Goal: Task Accomplishment & Management: Manage account settings

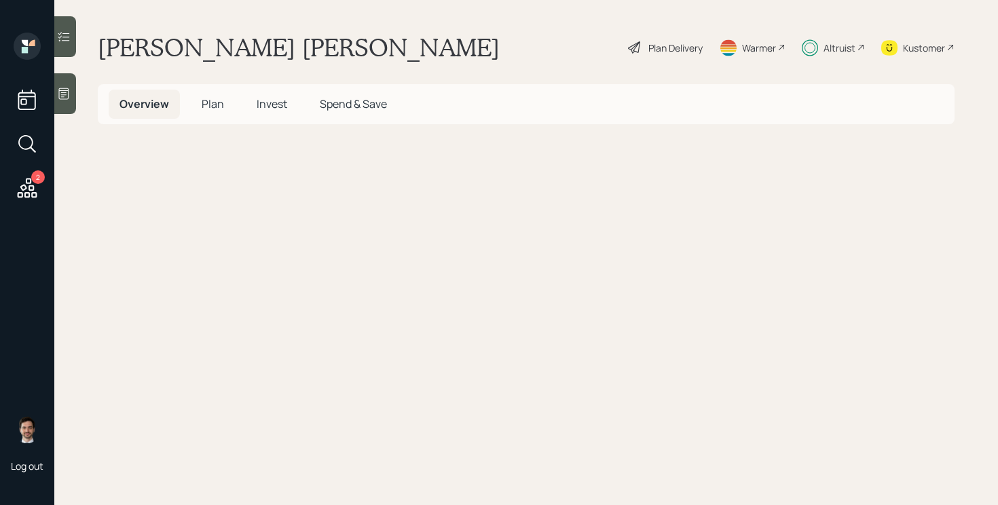
click at [213, 105] on span "Plan" at bounding box center [213, 103] width 22 height 15
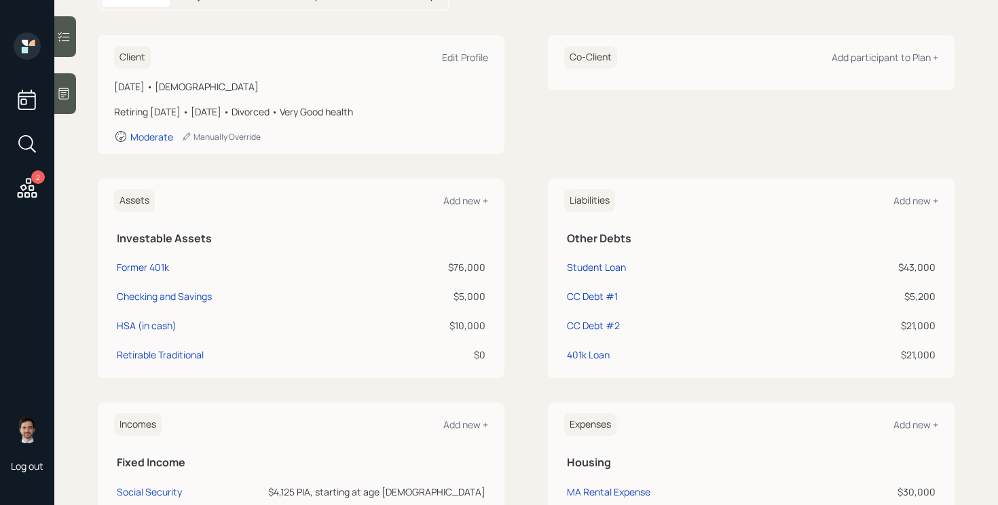
scroll to position [170, 0]
click at [525, 263] on div "Assets Add new + Investable Assets Former 401k $76,000 Checking and Savings $5,…" at bounding box center [526, 278] width 857 height 200
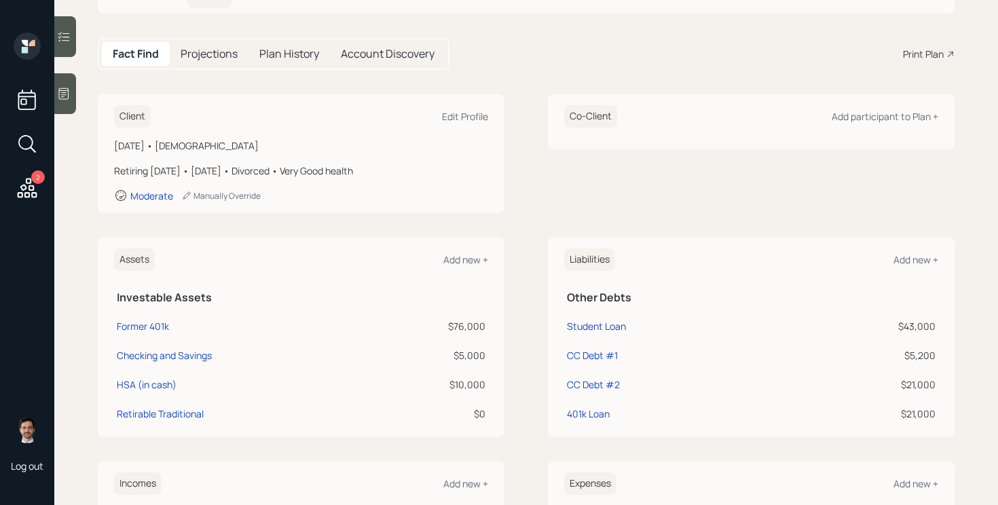
scroll to position [109, 0]
click at [471, 117] on div "Edit Profile" at bounding box center [465, 118] width 46 height 13
select select "very_good"
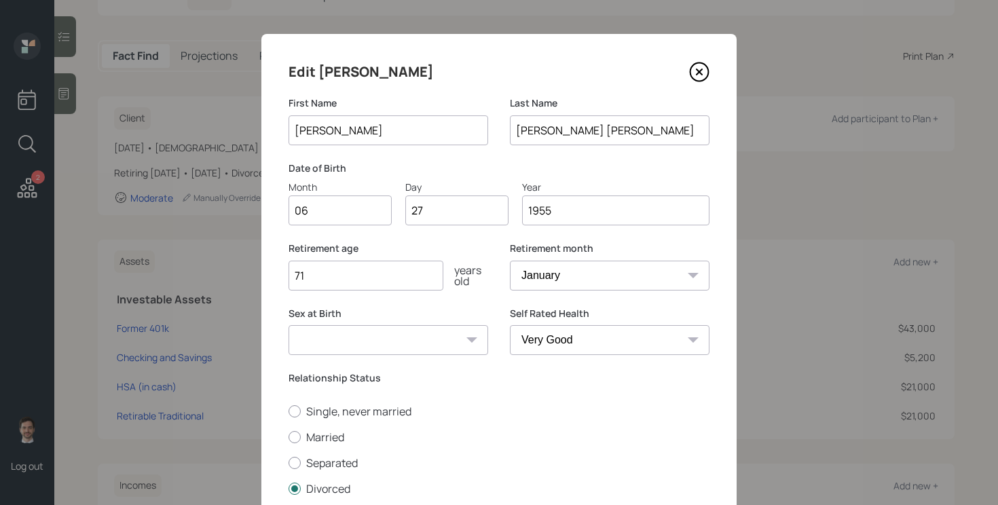
click at [339, 273] on input "71" at bounding box center [365, 276] width 155 height 30
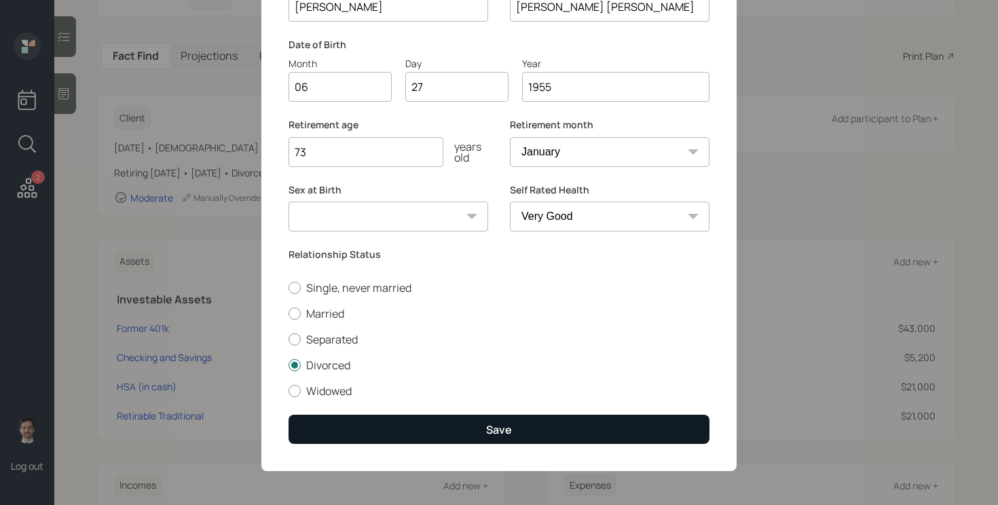
type input "73"
click at [470, 434] on button "Save" at bounding box center [498, 429] width 421 height 29
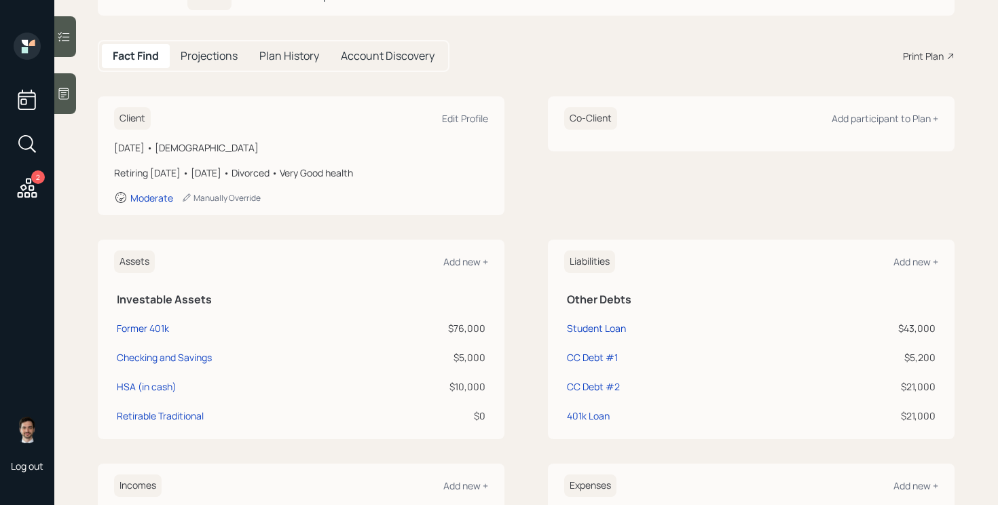
click at [538, 312] on div "Assets Add new + Investable Assets Former 401k $76,000 Checking and Savings $5,…" at bounding box center [526, 340] width 857 height 200
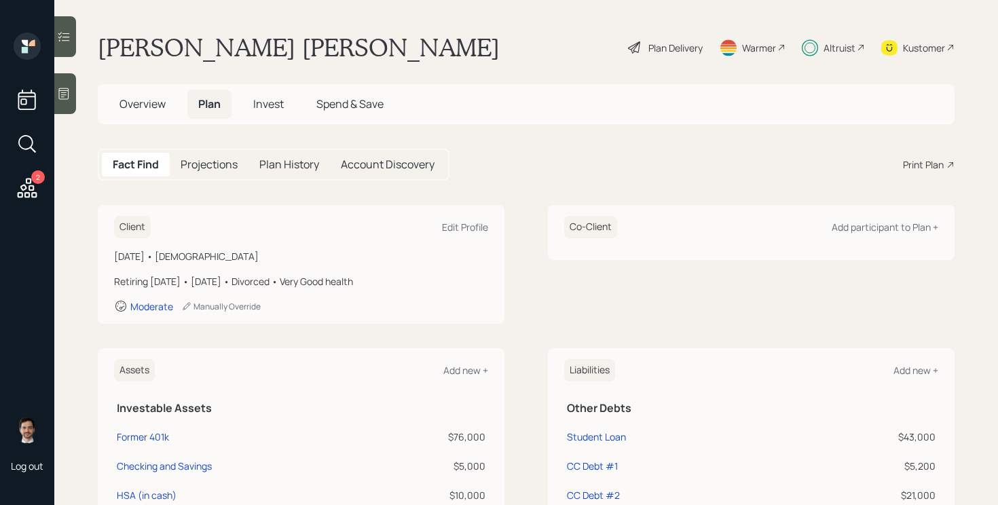
scroll to position [1, 0]
click at [662, 45] on div "Plan Delivery" at bounding box center [675, 47] width 54 height 14
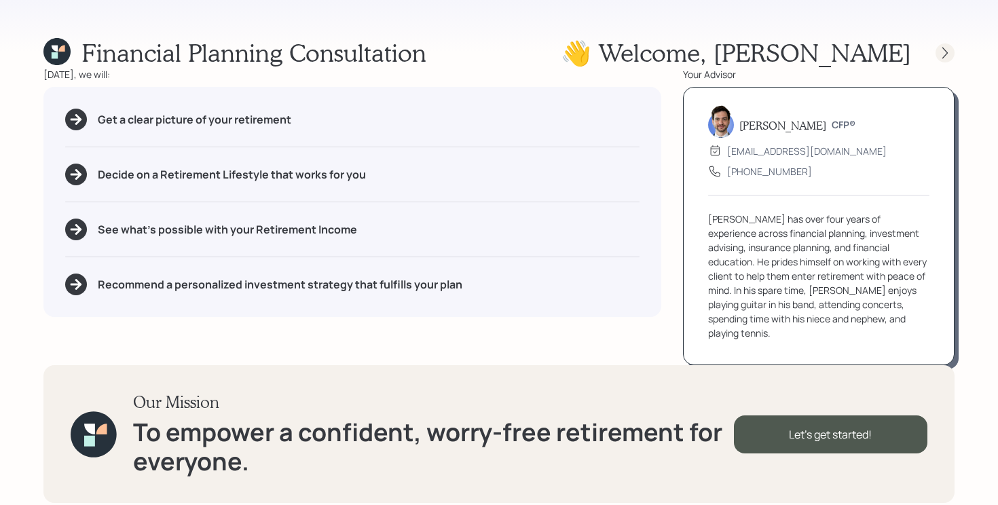
click at [941, 60] on div at bounding box center [944, 52] width 19 height 19
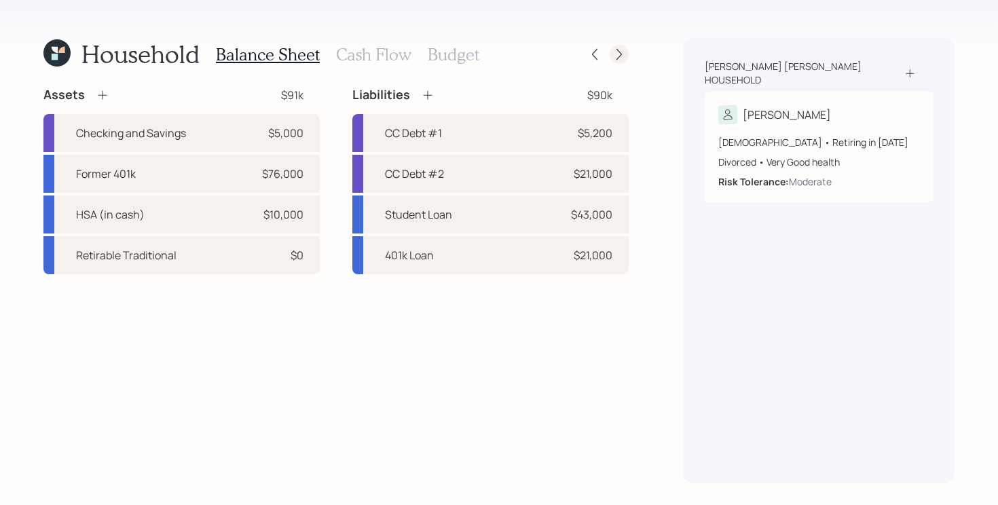
click at [613, 53] on icon at bounding box center [619, 55] width 14 height 14
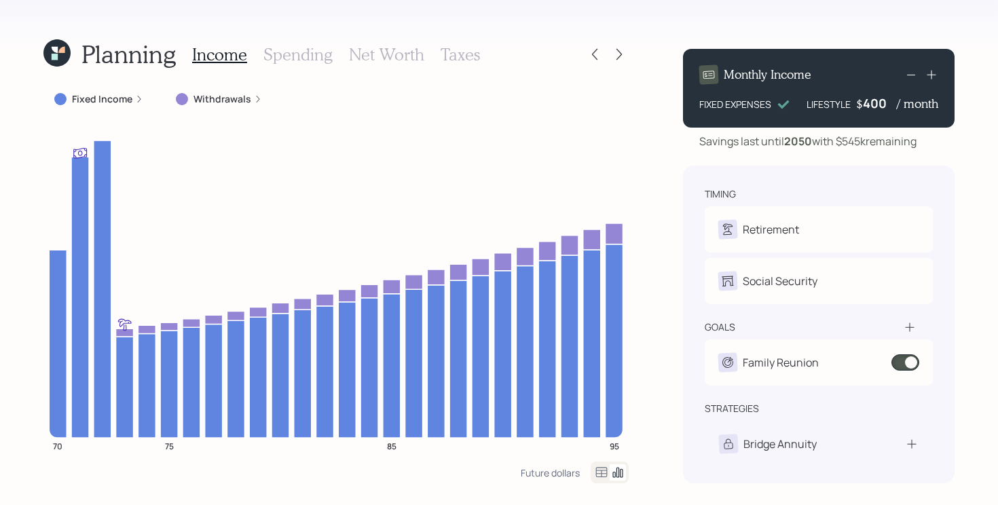
click at [302, 50] on h3 "Spending" at bounding box center [297, 55] width 69 height 20
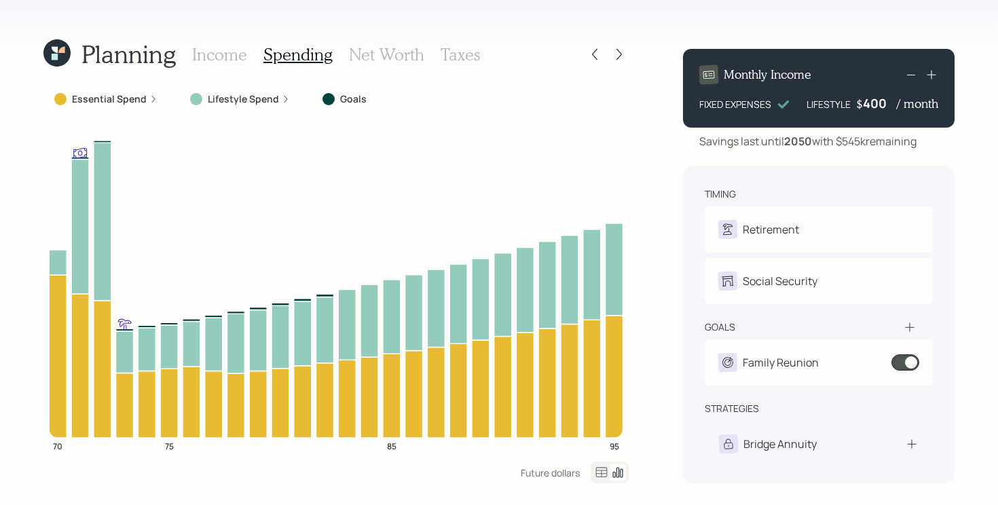
click at [115, 101] on label "Essential Spend" at bounding box center [109, 99] width 75 height 14
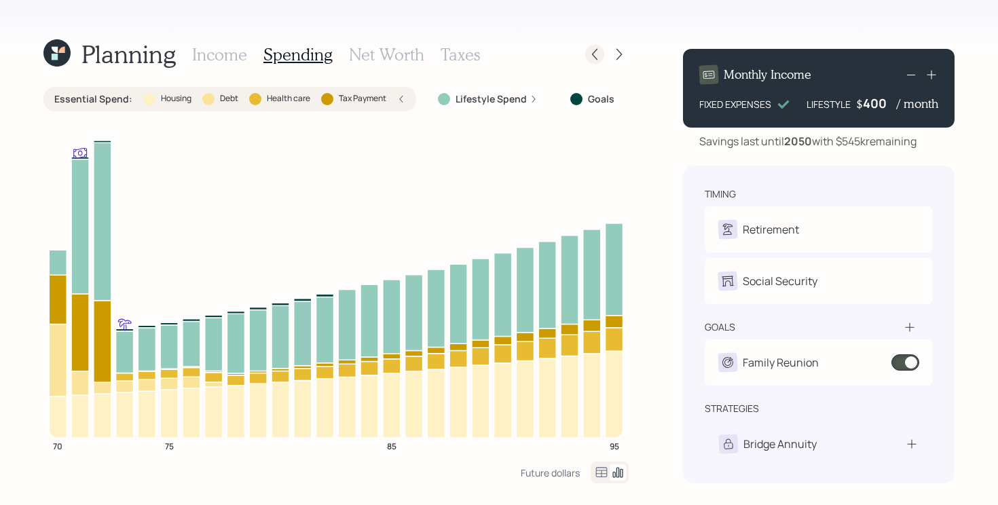
click at [596, 49] on icon at bounding box center [595, 55] width 14 height 14
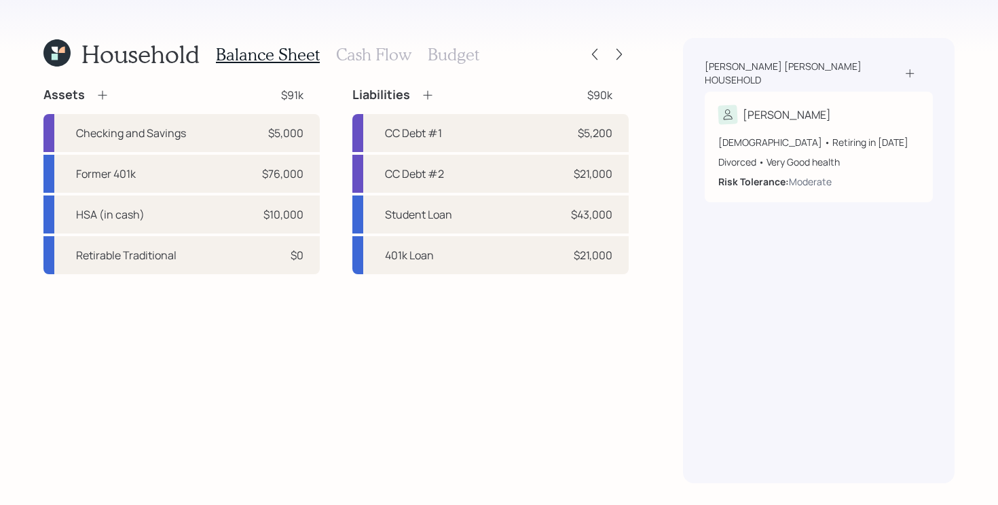
click at [543, 324] on div "Assets $91k Checking and Savings $5,000 Former 401k $76,000 HSA (in cash) $10,0…" at bounding box center [335, 285] width 585 height 396
click at [380, 53] on h3 "Cash Flow" at bounding box center [373, 55] width 75 height 20
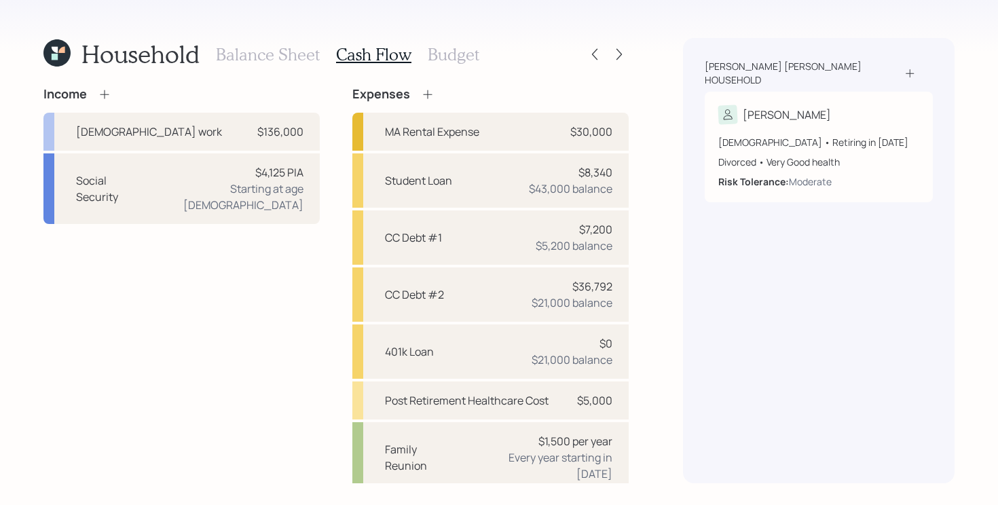
click at [447, 48] on h3 "Budget" at bounding box center [454, 55] width 52 height 20
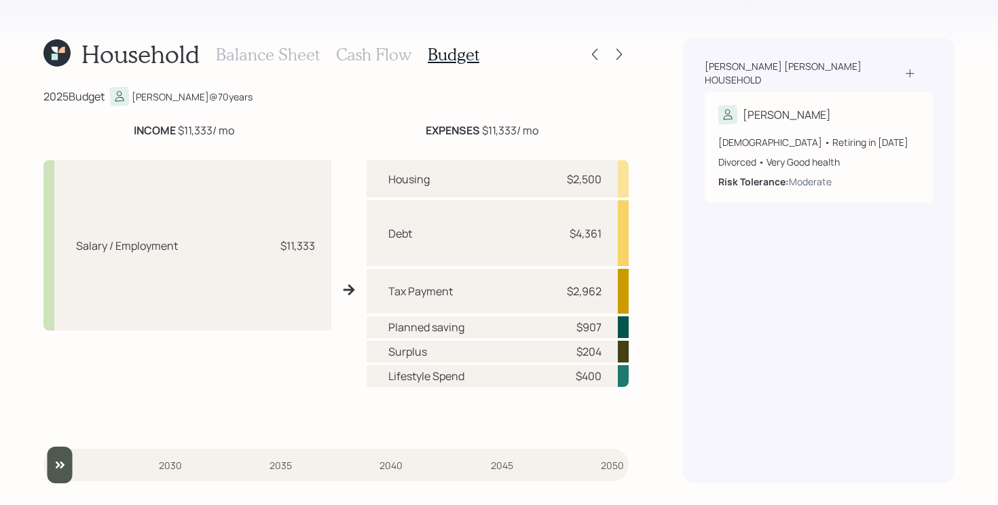
click at [355, 55] on h3 "Cash Flow" at bounding box center [373, 55] width 75 height 20
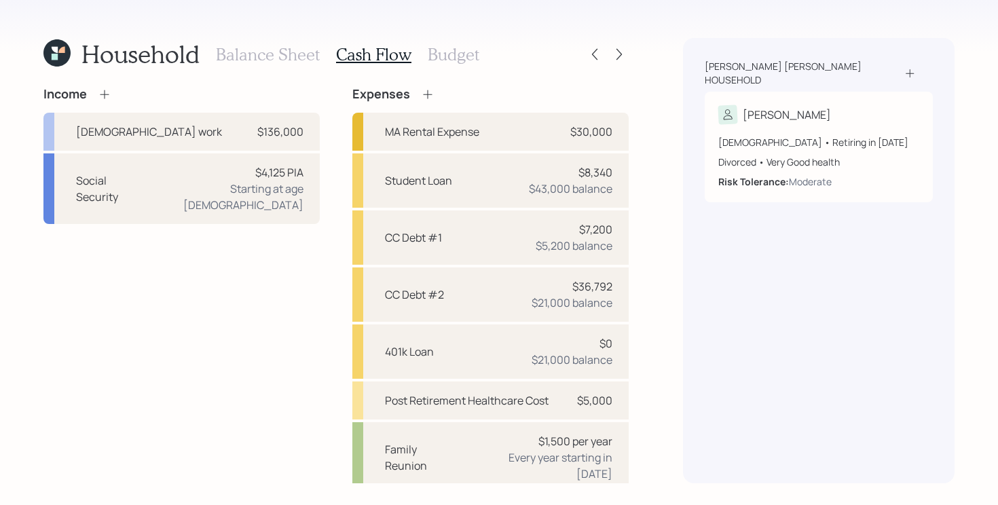
click at [277, 56] on h3 "Balance Sheet" at bounding box center [268, 55] width 104 height 20
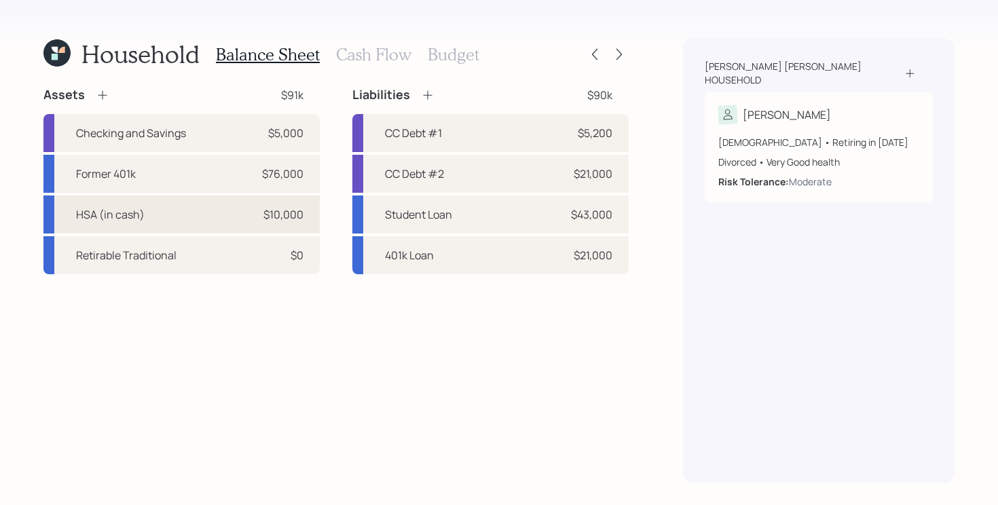
click at [205, 230] on div "HSA (in cash) $10,000" at bounding box center [181, 214] width 276 height 38
select select "hsa"
select select "balanced"
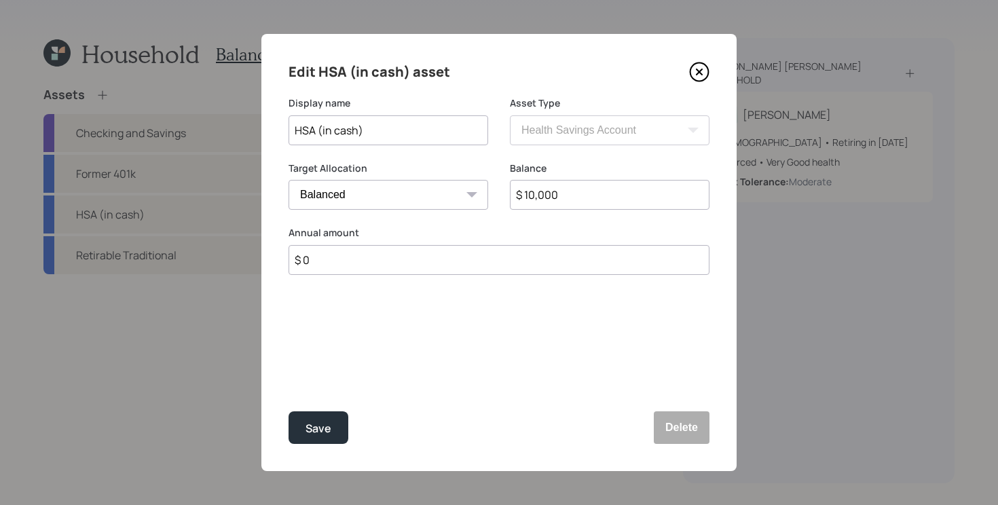
click at [574, 205] on input "$ 10,000" at bounding box center [610, 195] width 200 height 30
type input "$ 7,000"
click at [288, 411] on button "Save" at bounding box center [318, 427] width 60 height 33
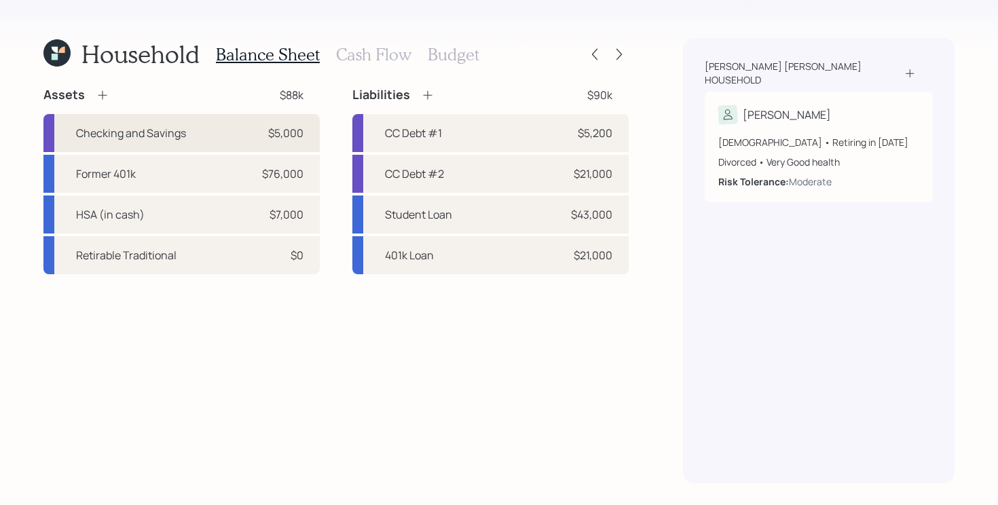
click at [198, 128] on div "Checking and Savings $5,000" at bounding box center [181, 133] width 276 height 38
select select "emergency_fund"
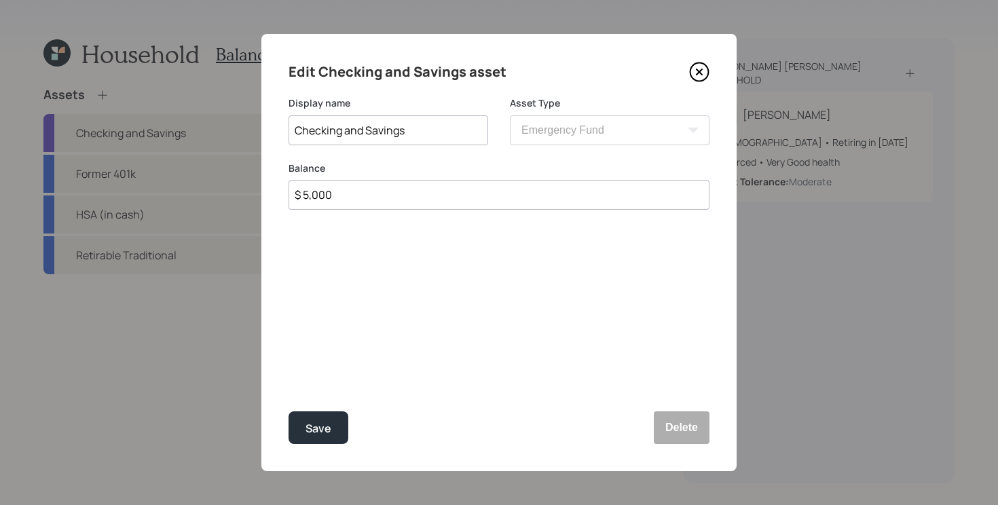
click at [396, 202] on input "$ 5,000" at bounding box center [498, 195] width 421 height 30
type input "$ 3,000"
click at [288, 411] on button "Save" at bounding box center [318, 427] width 60 height 33
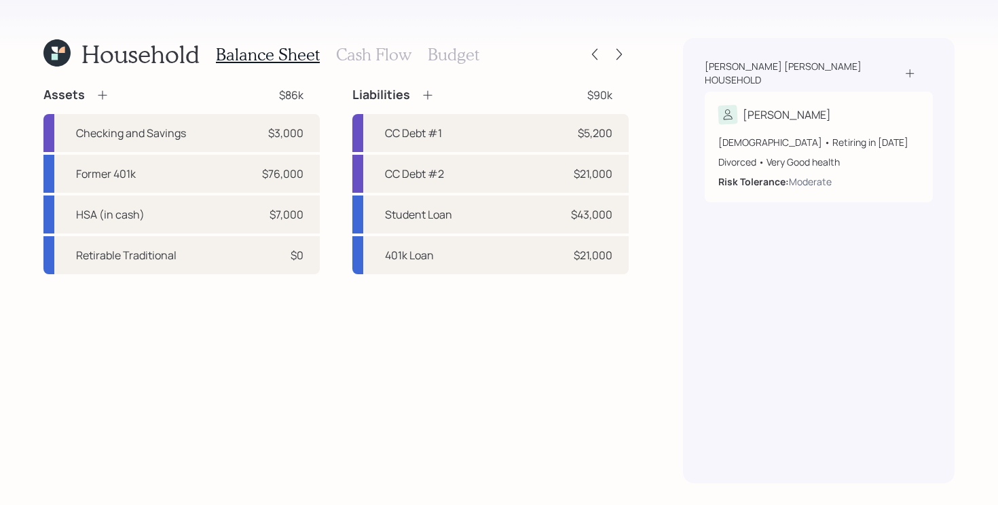
click at [384, 54] on h3 "Cash Flow" at bounding box center [373, 55] width 75 height 20
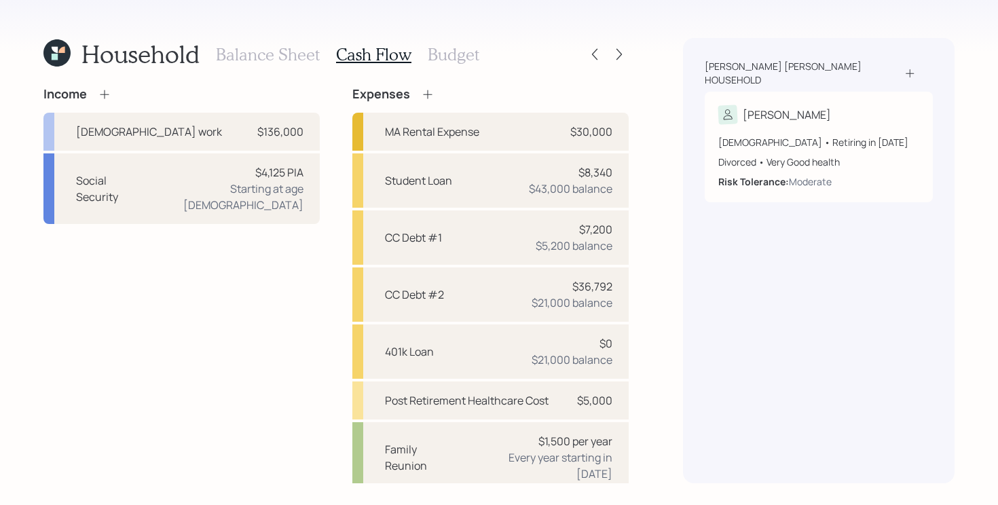
click at [455, 49] on h3 "Budget" at bounding box center [454, 55] width 52 height 20
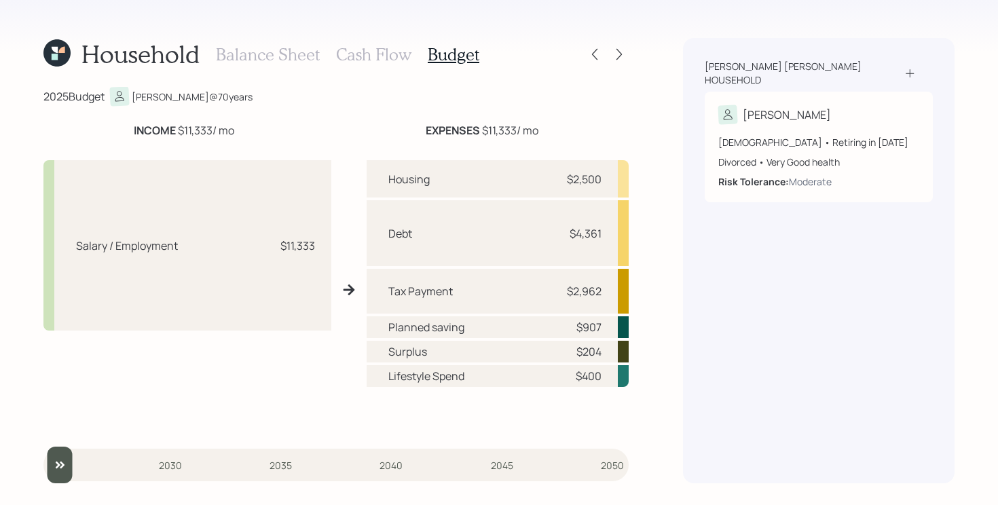
click at [271, 62] on h3 "Balance Sheet" at bounding box center [268, 55] width 104 height 20
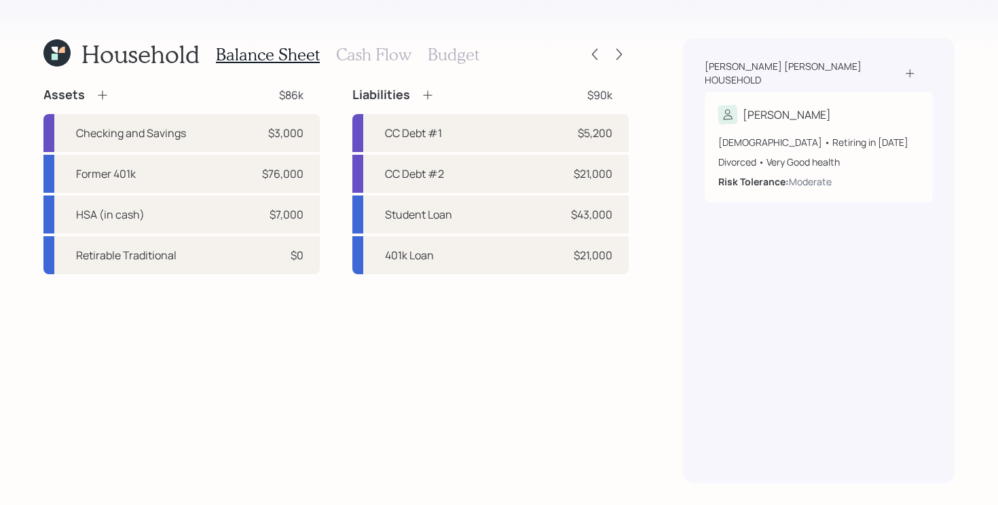
click at [451, 53] on h3 "Budget" at bounding box center [454, 55] width 52 height 20
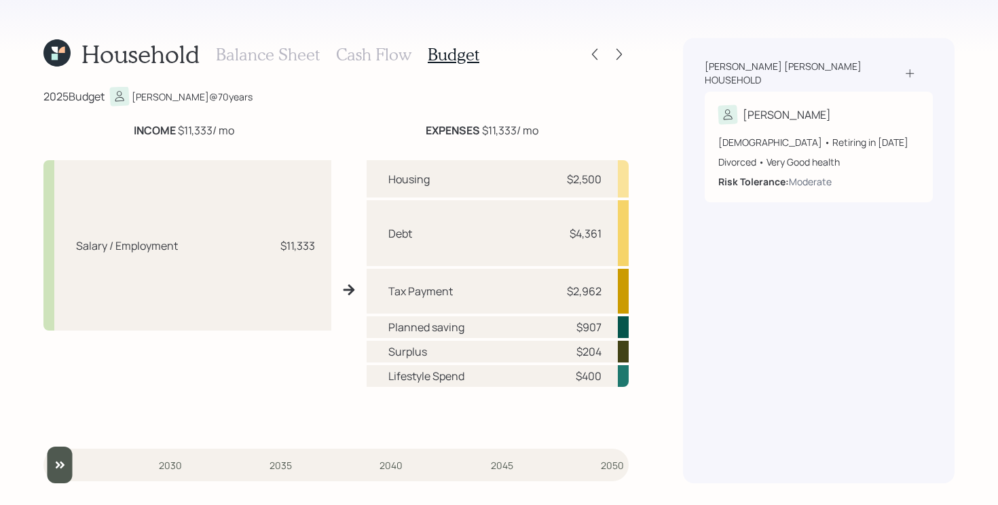
click at [261, 59] on h3 "Balance Sheet" at bounding box center [268, 55] width 104 height 20
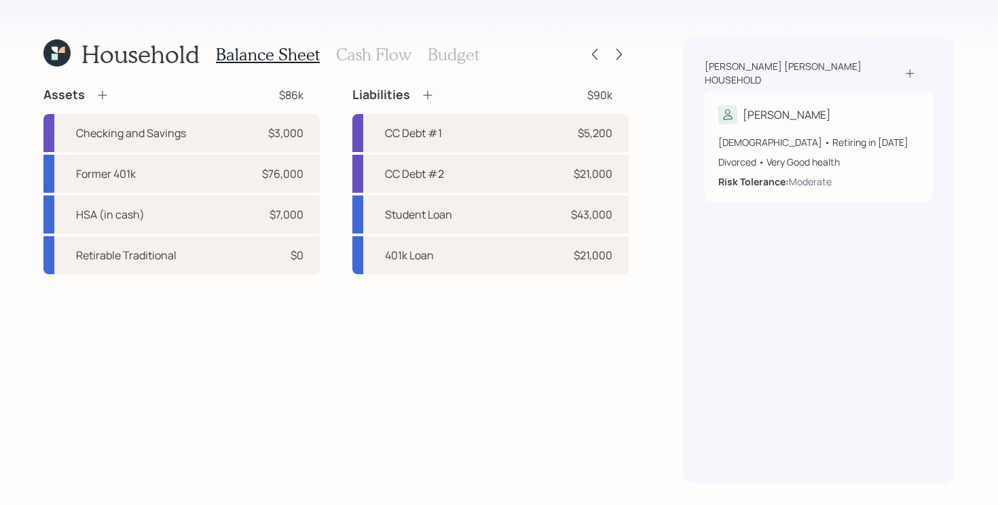
click at [374, 56] on h3 "Cash Flow" at bounding box center [373, 55] width 75 height 20
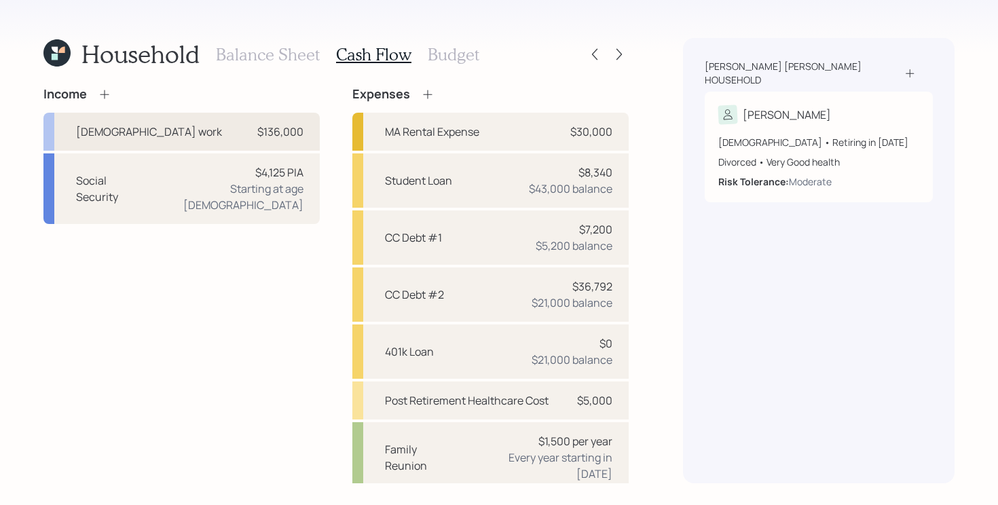
click at [228, 134] on div "[DEMOGRAPHIC_DATA] work $136,000" at bounding box center [181, 132] width 276 height 38
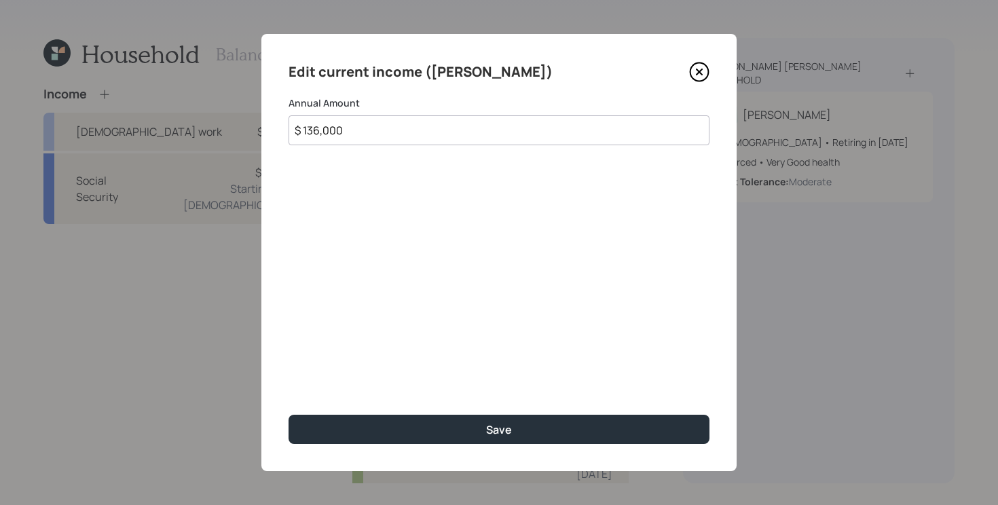
click at [705, 77] on icon at bounding box center [699, 72] width 20 height 20
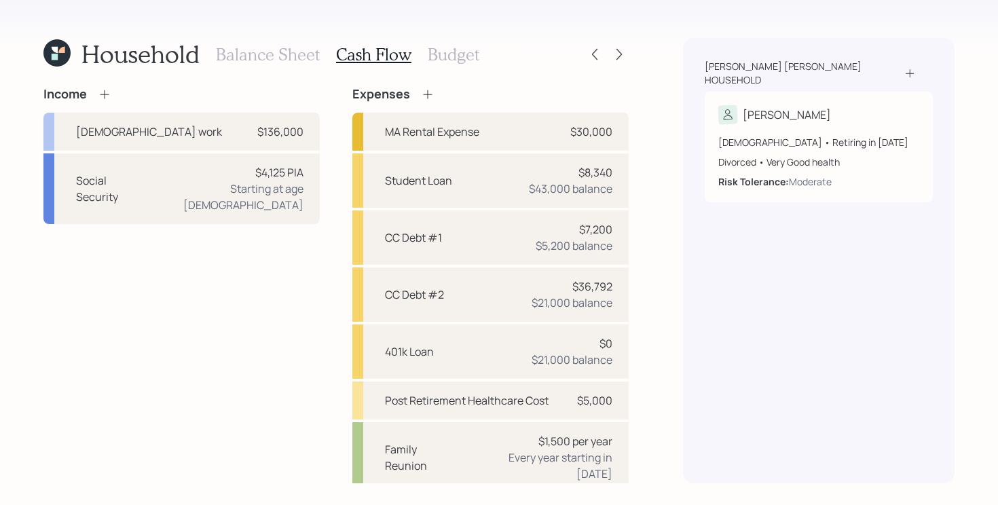
click at [119, 342] on div "Income [DEMOGRAPHIC_DATA] work $136,000 Social Security $4,125 PIA Starting at …" at bounding box center [181, 330] width 276 height 487
click at [622, 56] on icon at bounding box center [619, 55] width 14 height 14
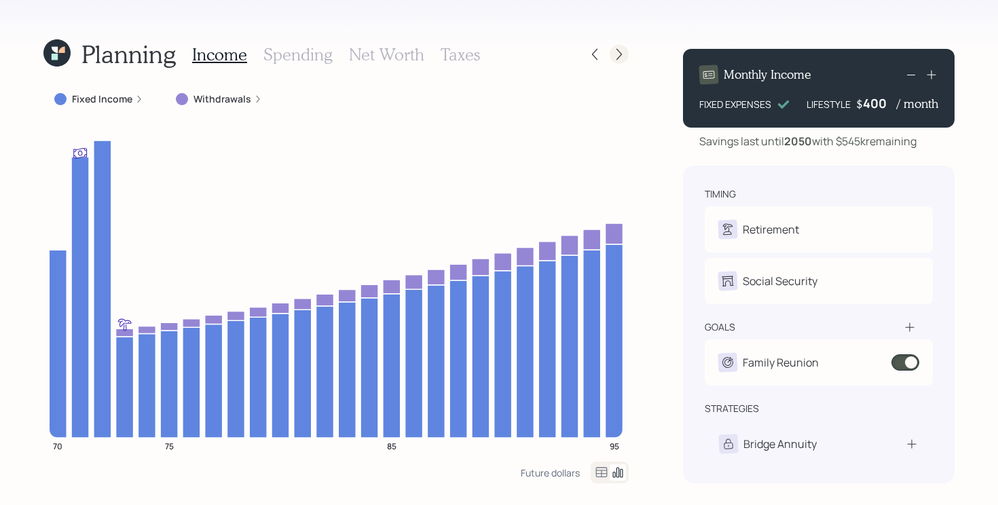
click at [620, 56] on icon at bounding box center [619, 55] width 14 height 14
